Goal: Task Accomplishment & Management: Use online tool/utility

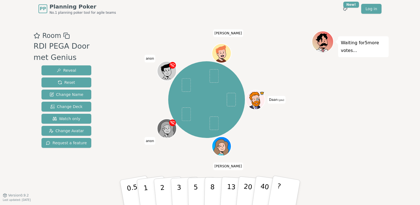
click at [294, 135] on div "Daan (you) [PERSON_NAME] [PERSON_NAME] [PERSON_NAME]" at bounding box center [206, 100] width 210 height 118
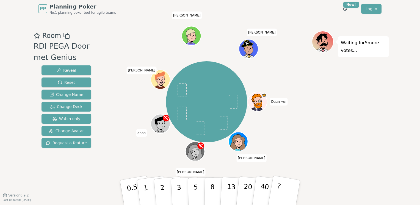
click at [255, 101] on icon at bounding box center [259, 105] width 19 height 11
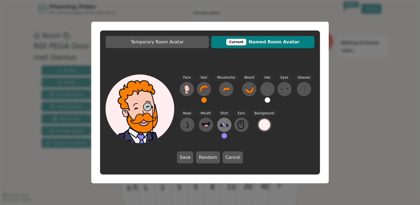
click at [221, 127] on icon at bounding box center [224, 124] width 9 height 9
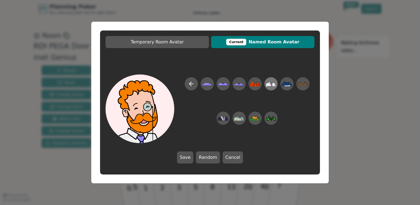
click at [272, 86] on icon at bounding box center [271, 86] width 1 height 2
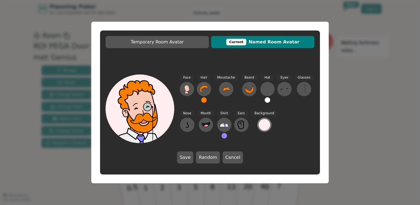
click at [263, 128] on div at bounding box center [264, 125] width 12 height 12
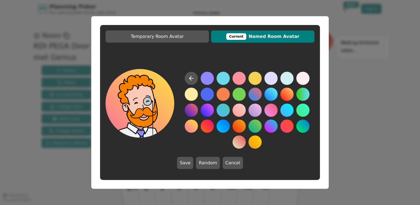
click at [192, 125] on button at bounding box center [191, 125] width 13 height 13
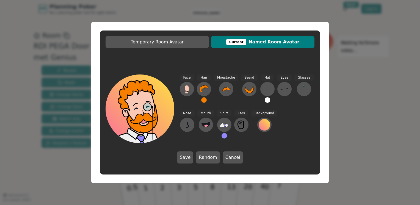
click at [204, 100] on button at bounding box center [203, 99] width 5 height 5
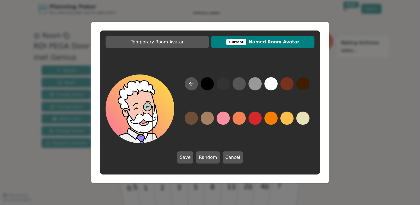
click at [270, 82] on button at bounding box center [270, 83] width 13 height 13
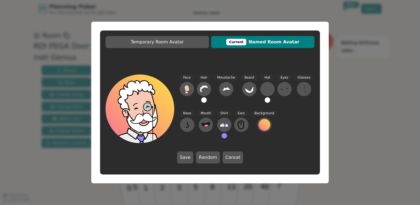
click at [222, 135] on button at bounding box center [223, 135] width 5 height 5
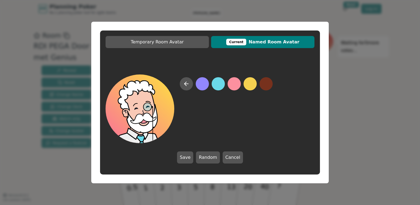
click at [219, 87] on button at bounding box center [217, 83] width 13 height 13
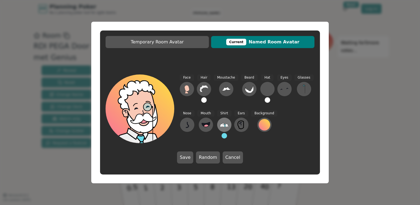
click at [226, 122] on icon at bounding box center [224, 124] width 9 height 9
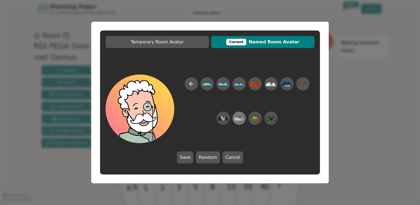
click at [241, 120] on icon at bounding box center [238, 118] width 11 height 5
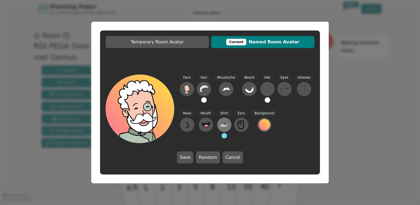
click at [223, 124] on icon at bounding box center [224, 124] width 9 height 9
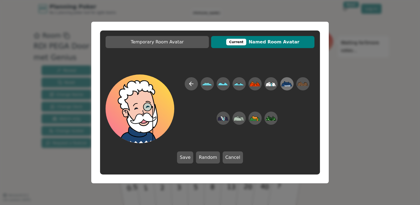
click at [285, 84] on icon at bounding box center [286, 83] width 11 height 5
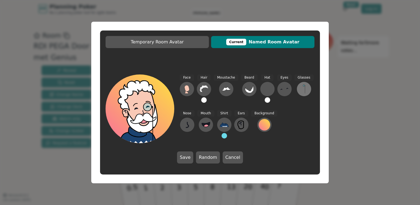
click at [300, 92] on icon at bounding box center [303, 89] width 9 height 9
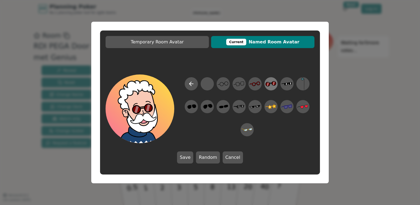
click at [266, 84] on icon at bounding box center [270, 83] width 11 height 5
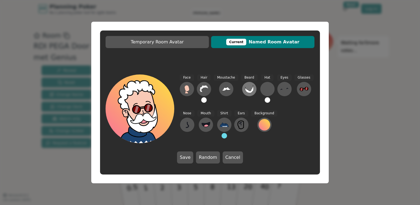
click at [249, 91] on icon at bounding box center [249, 89] width 9 height 8
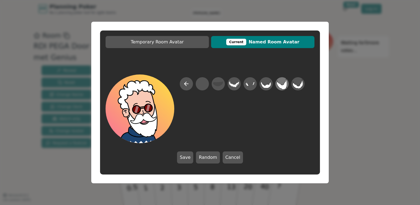
click at [284, 87] on icon at bounding box center [281, 84] width 11 height 12
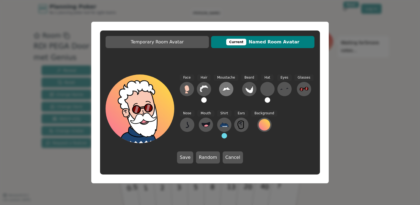
click at [225, 86] on icon at bounding box center [226, 89] width 9 height 9
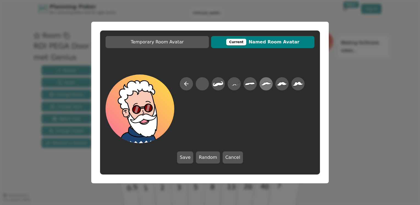
click at [267, 86] on icon at bounding box center [265, 84] width 11 height 12
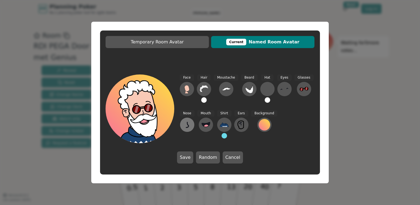
click at [182, 122] on button at bounding box center [187, 125] width 14 height 14
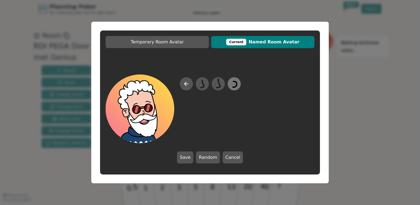
click at [235, 84] on icon at bounding box center [233, 84] width 11 height 12
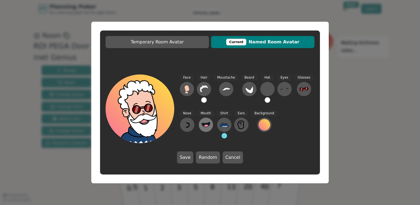
click at [204, 125] on circle at bounding box center [206, 127] width 6 height 6
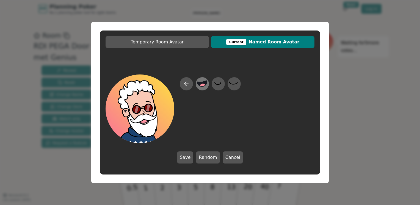
click at [203, 84] on circle at bounding box center [202, 86] width 7 height 7
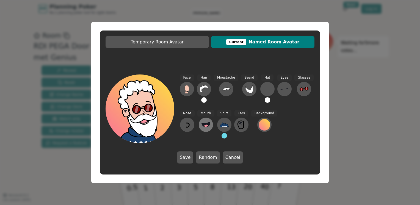
click at [208, 124] on icon at bounding box center [206, 124] width 8 height 5
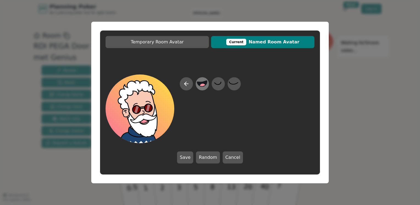
click at [204, 86] on circle at bounding box center [202, 86] width 7 height 7
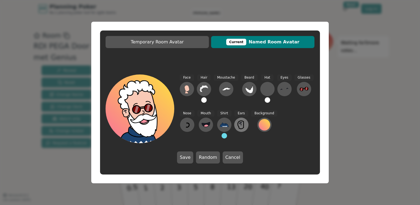
click at [241, 127] on icon at bounding box center [241, 124] width 9 height 9
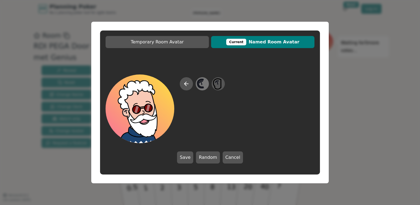
click at [201, 84] on icon at bounding box center [202, 84] width 11 height 12
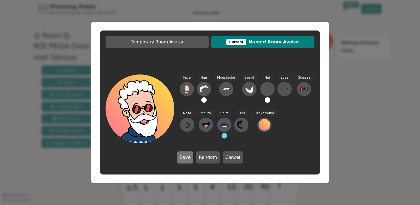
click at [186, 159] on button "Save" at bounding box center [185, 157] width 16 height 12
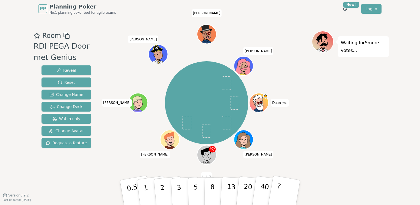
click at [290, 121] on div "Daan (you) [PERSON_NAME] anon [PERSON_NAME] [PERSON_NAME] [PERSON_NAME]" at bounding box center [206, 103] width 210 height 124
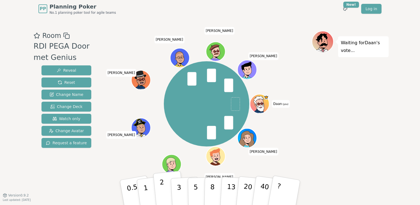
click at [164, 196] on p "2" at bounding box center [162, 193] width 7 height 30
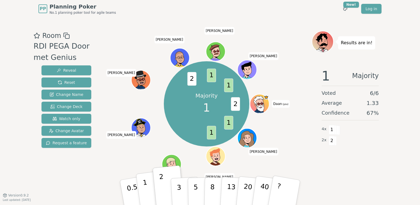
click at [143, 186] on button "1" at bounding box center [152, 192] width 33 height 44
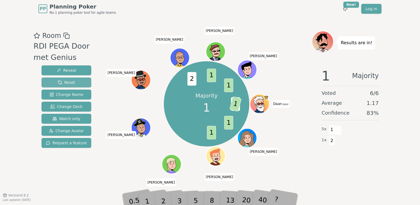
click at [79, 84] on button "Reset" at bounding box center [66, 82] width 50 height 10
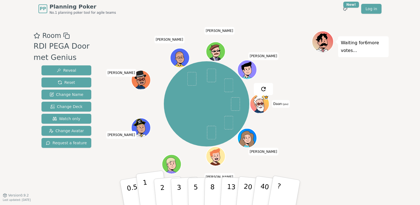
click at [147, 191] on button "1" at bounding box center [152, 192] width 33 height 44
click at [161, 188] on p "2" at bounding box center [162, 193] width 7 height 30
click at [147, 189] on button "1" at bounding box center [152, 192] width 33 height 44
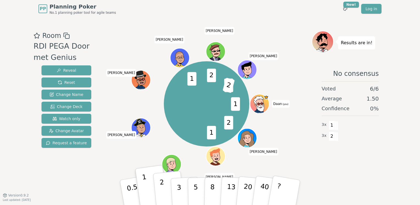
click at [167, 188] on button "2" at bounding box center [168, 193] width 31 height 44
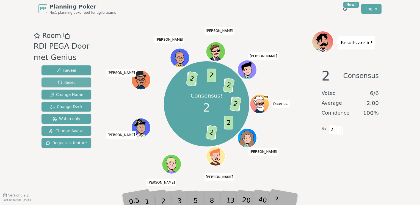
click at [72, 82] on span "Reset" at bounding box center [66, 82] width 17 height 5
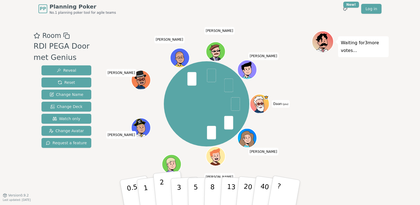
click at [166, 188] on button "2" at bounding box center [168, 193] width 31 height 44
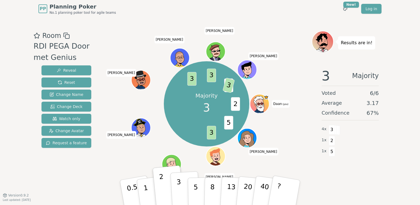
click at [180, 190] on p "3" at bounding box center [179, 193] width 6 height 30
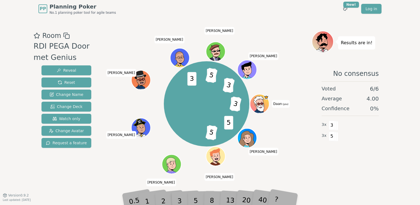
click at [194, 199] on div "5" at bounding box center [201, 192] width 17 height 19
click at [242, 105] on span "3" at bounding box center [244, 103] width 12 height 15
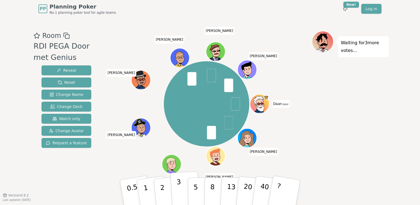
click at [184, 184] on button "3" at bounding box center [185, 192] width 30 height 43
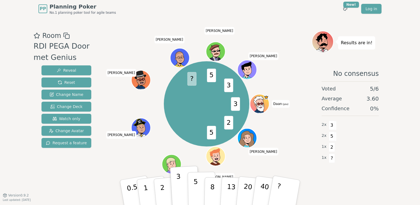
click at [195, 184] on p "5" at bounding box center [195, 193] width 5 height 30
